Goal: Find specific page/section: Find specific page/section

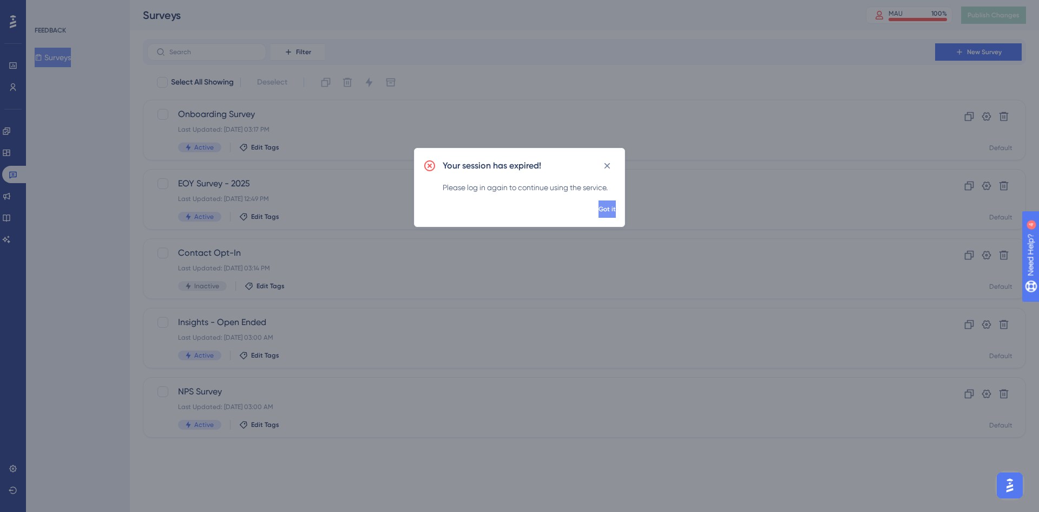
click at [599, 207] on button "Got it" at bounding box center [607, 208] width 17 height 17
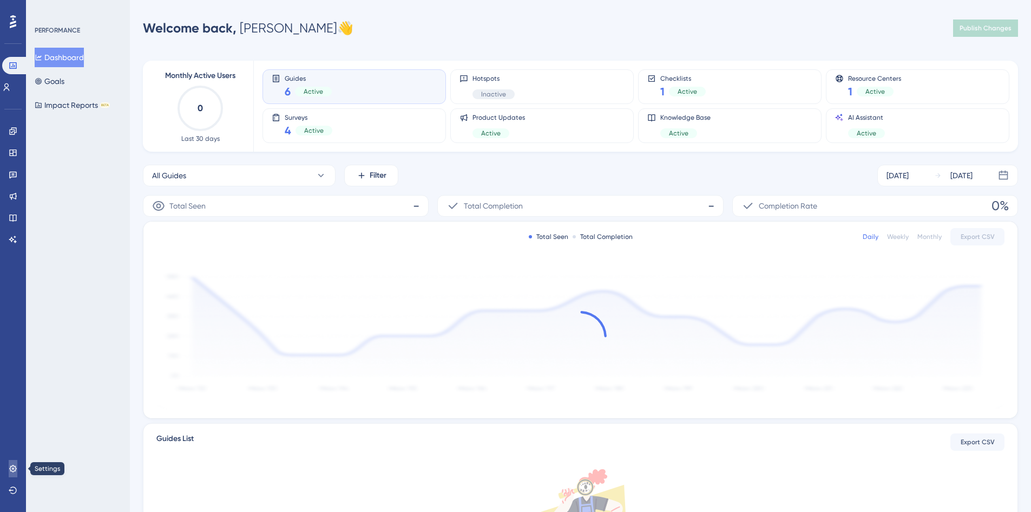
click at [10, 469] on icon at bounding box center [13, 468] width 9 height 9
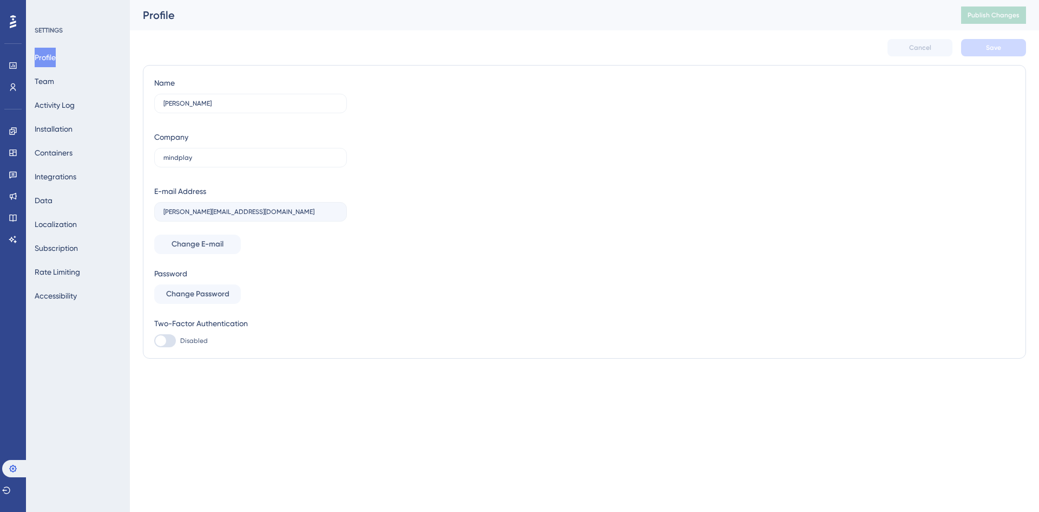
click at [14, 21] on icon at bounding box center [13, 21] width 6 height 13
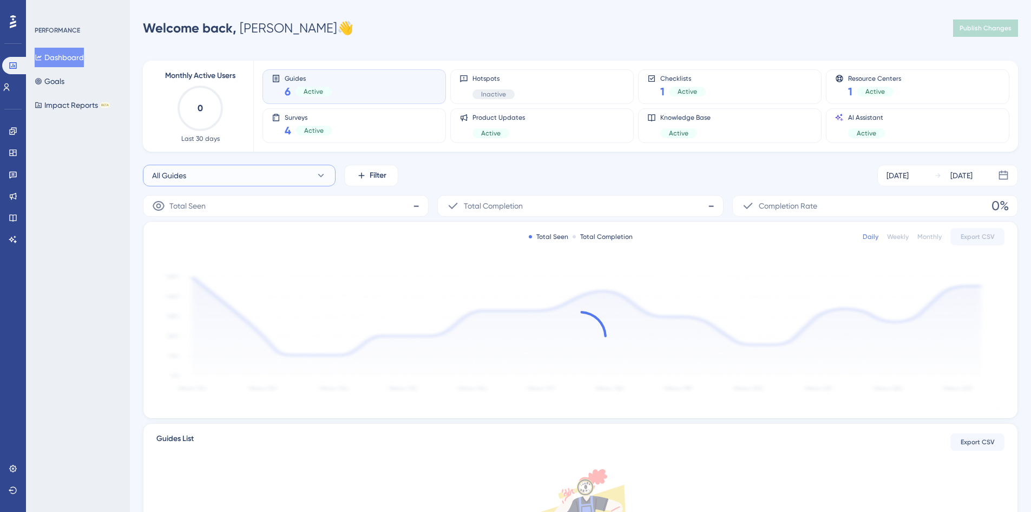
click at [298, 174] on button "All Guides" at bounding box center [239, 176] width 193 height 22
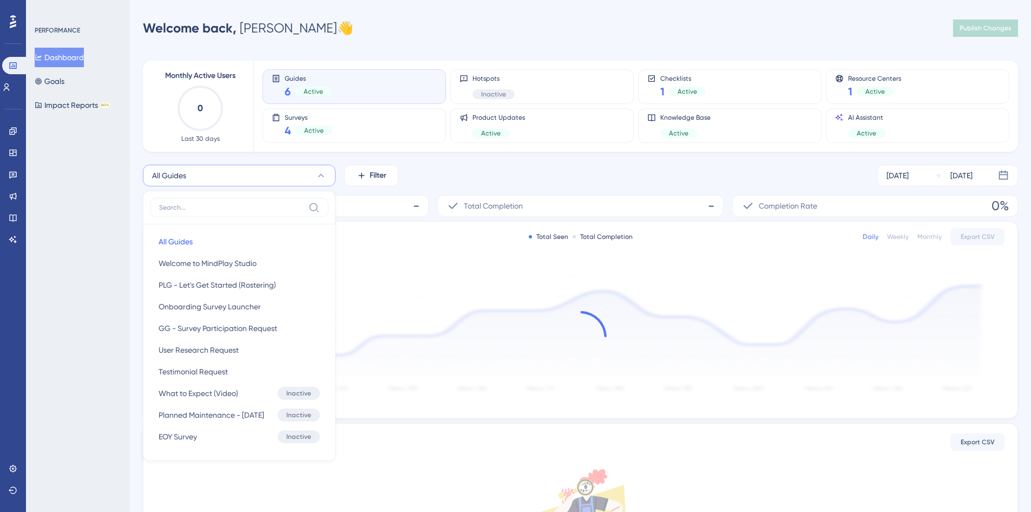
scroll to position [70, 0]
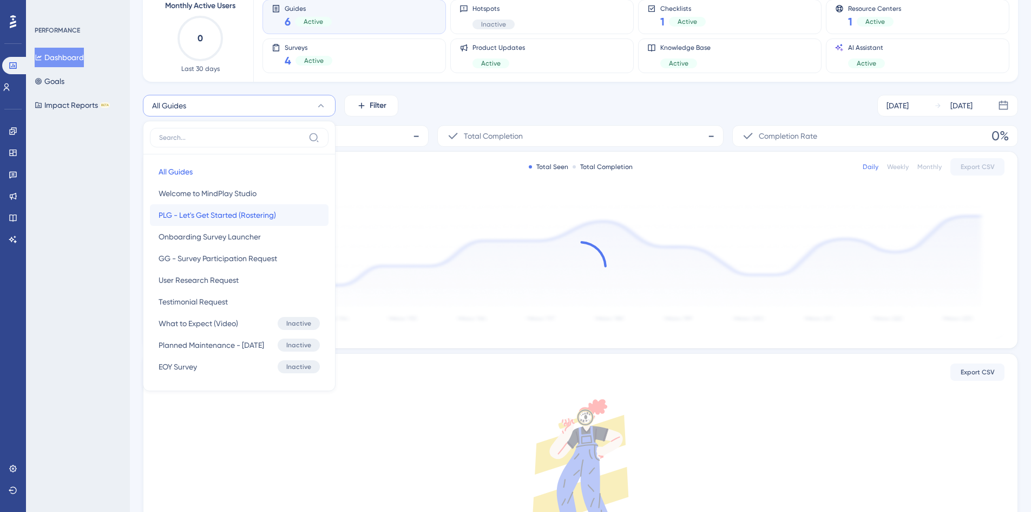
click at [251, 217] on span "PLG - Let's Get Started (Rostering)" at bounding box center [217, 214] width 117 height 13
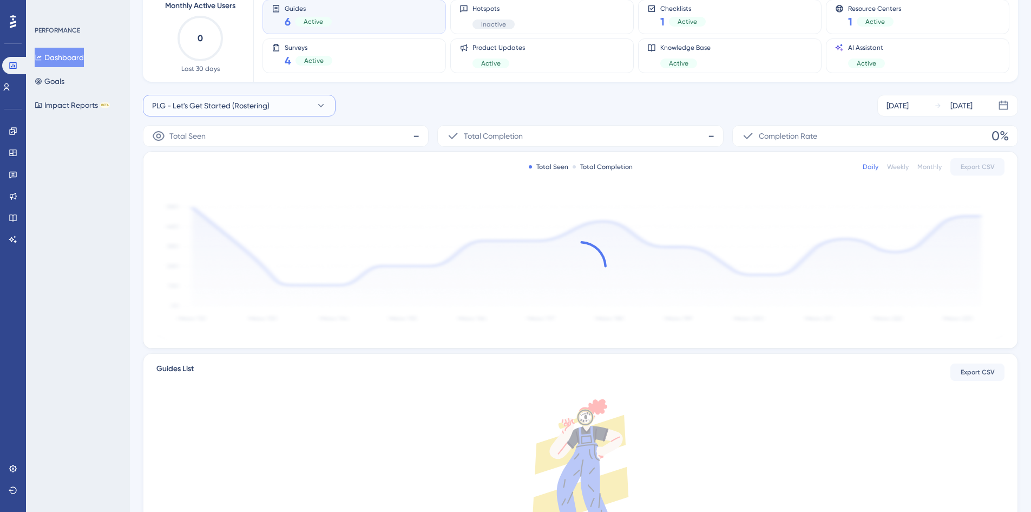
click at [317, 109] on icon at bounding box center [321, 105] width 11 height 11
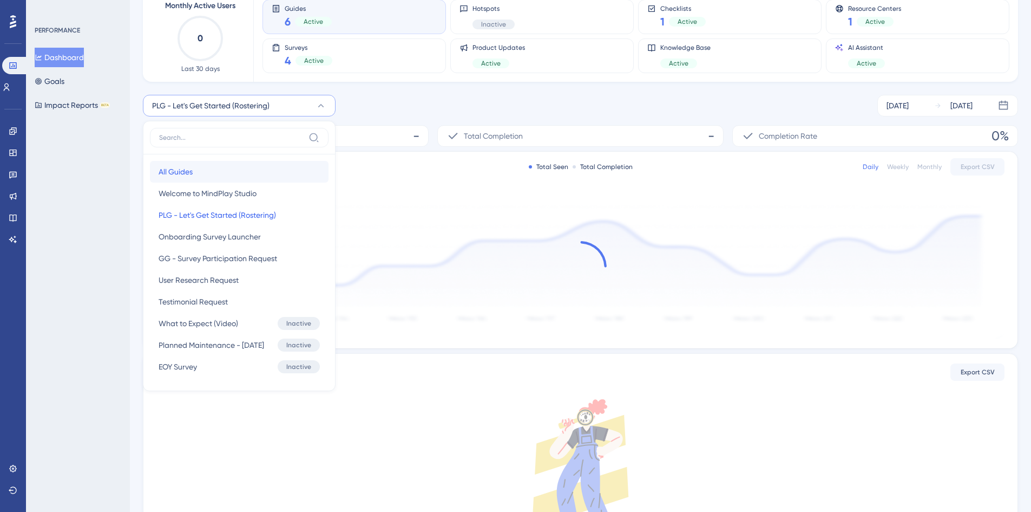
click at [286, 167] on button "All Guides All Guides" at bounding box center [239, 172] width 179 height 22
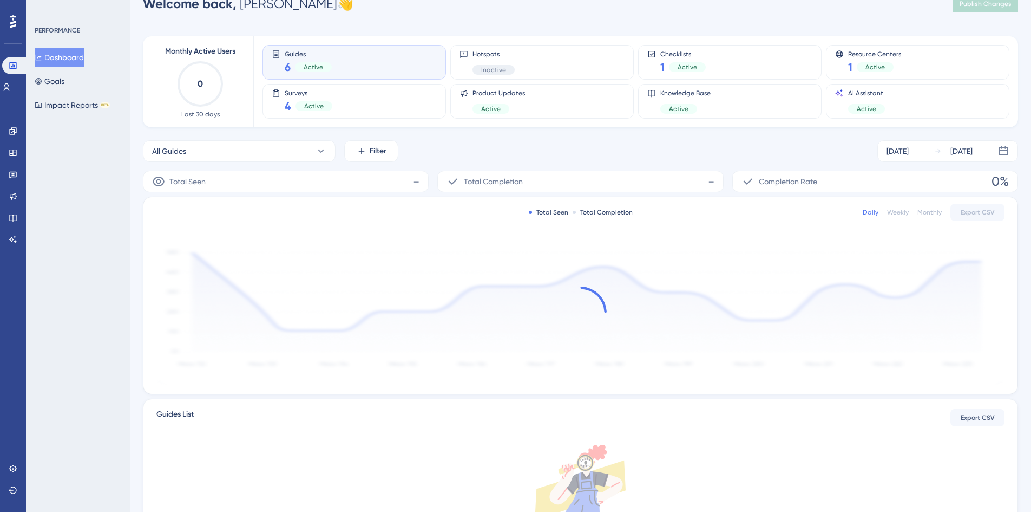
scroll to position [0, 0]
